Goal: Information Seeking & Learning: Learn about a topic

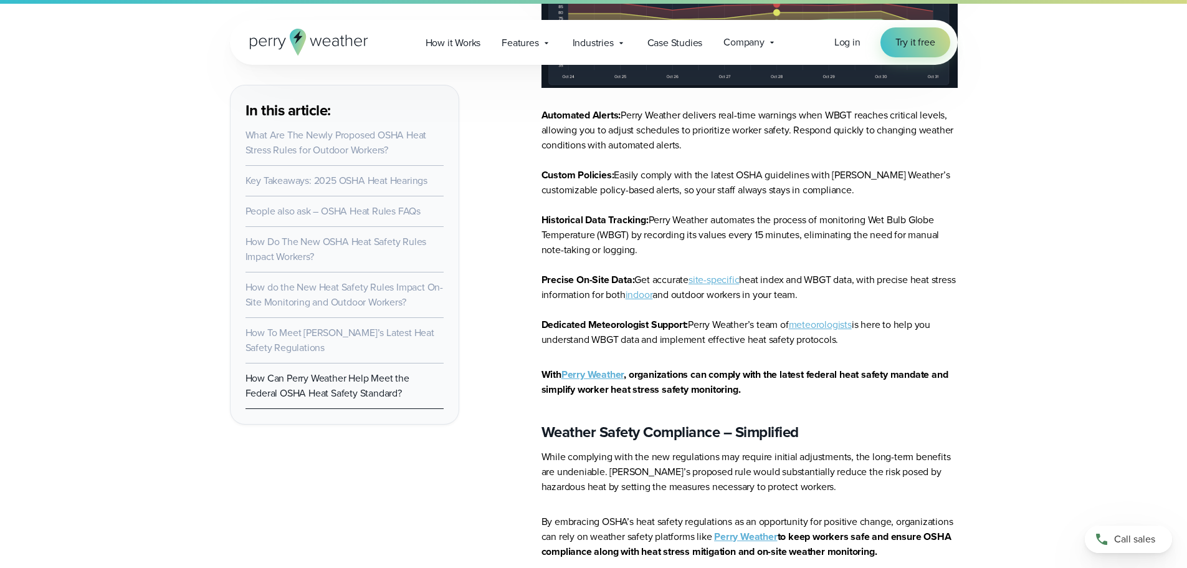
scroll to position [8806, 0]
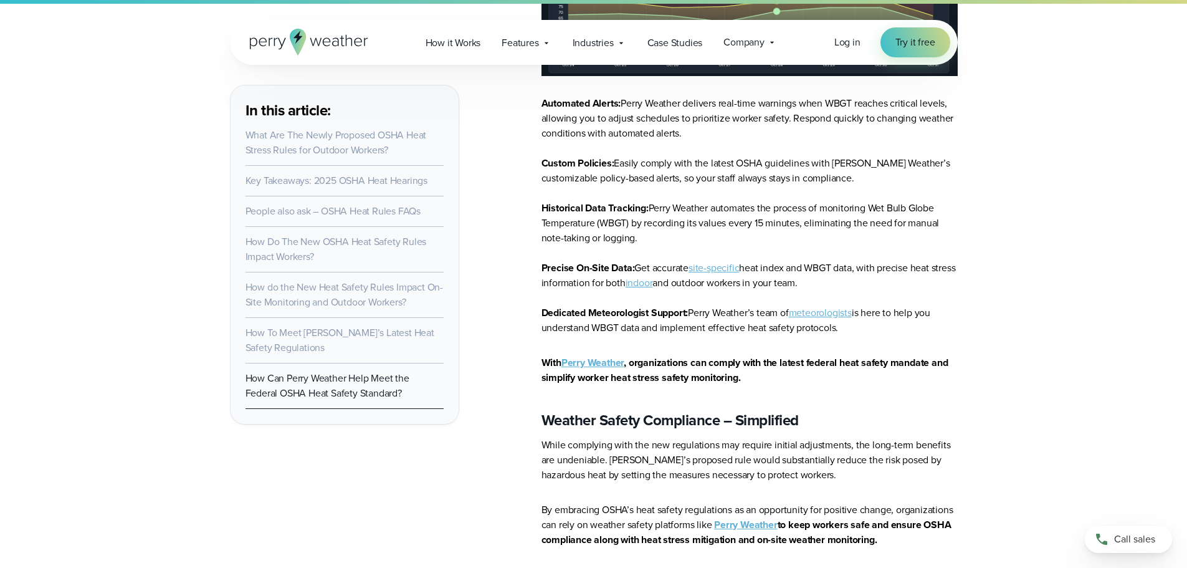
click at [598, 355] on strong "Perry Weather" at bounding box center [592, 362] width 62 height 14
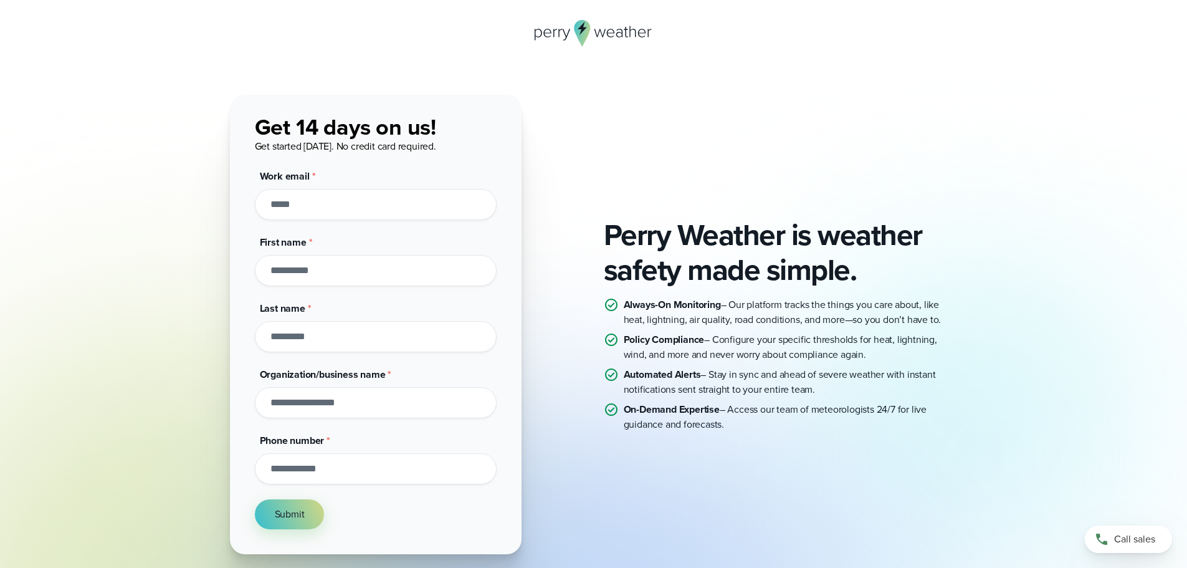
click at [216, 51] on div "Perry Weather is weather safety made simple. Always-On Monitoring – Our platfor…" at bounding box center [593, 344] width 1187 height 688
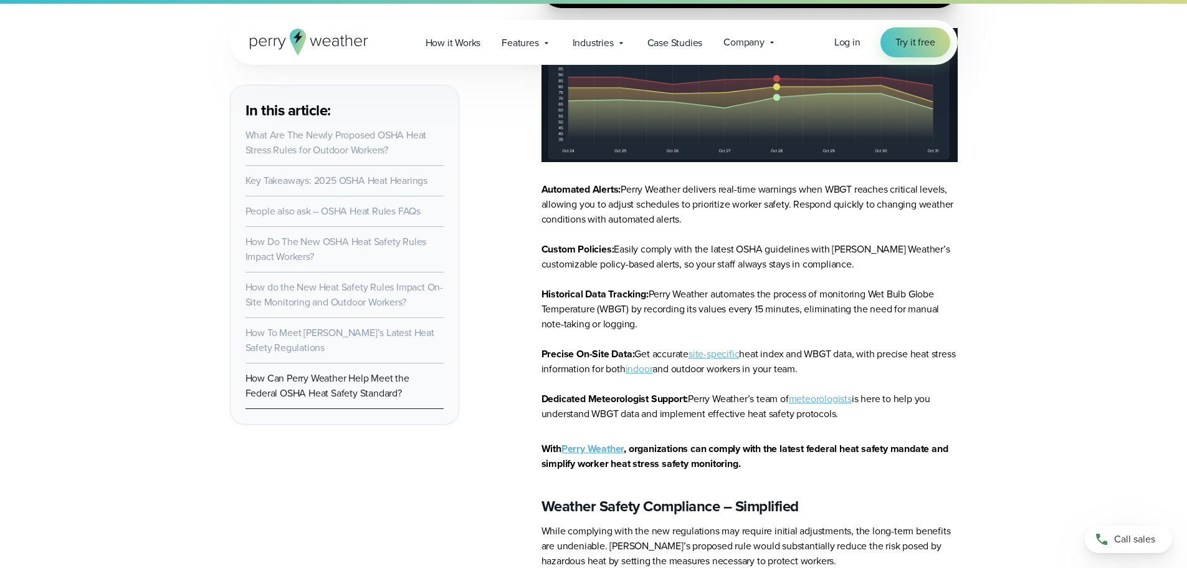
scroll to position [8432, 0]
